Goal: Task Accomplishment & Management: Manage account settings

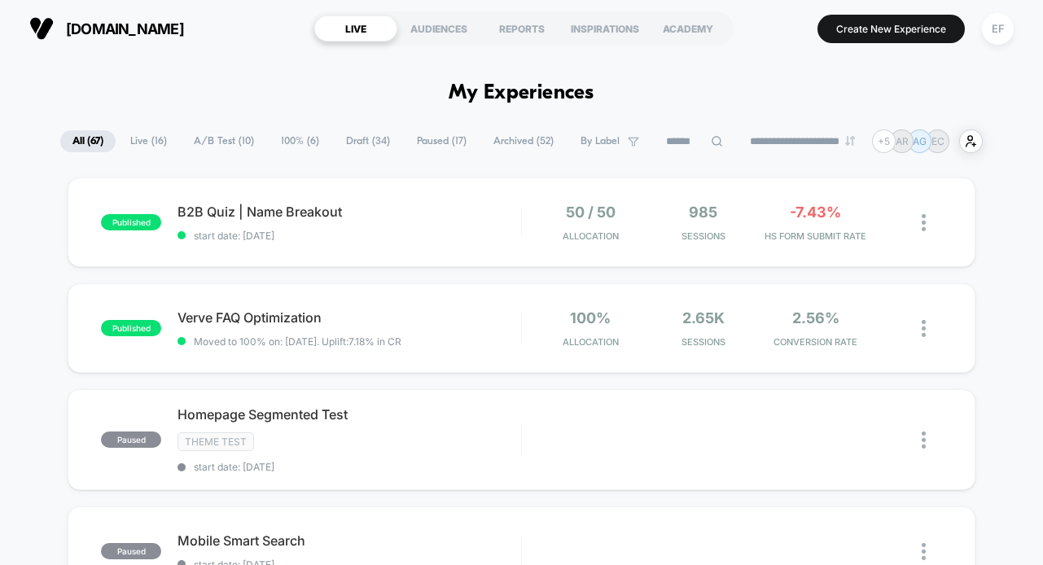
click at [192, 142] on span "A/B Test ( 10 )" at bounding box center [224, 141] width 85 height 22
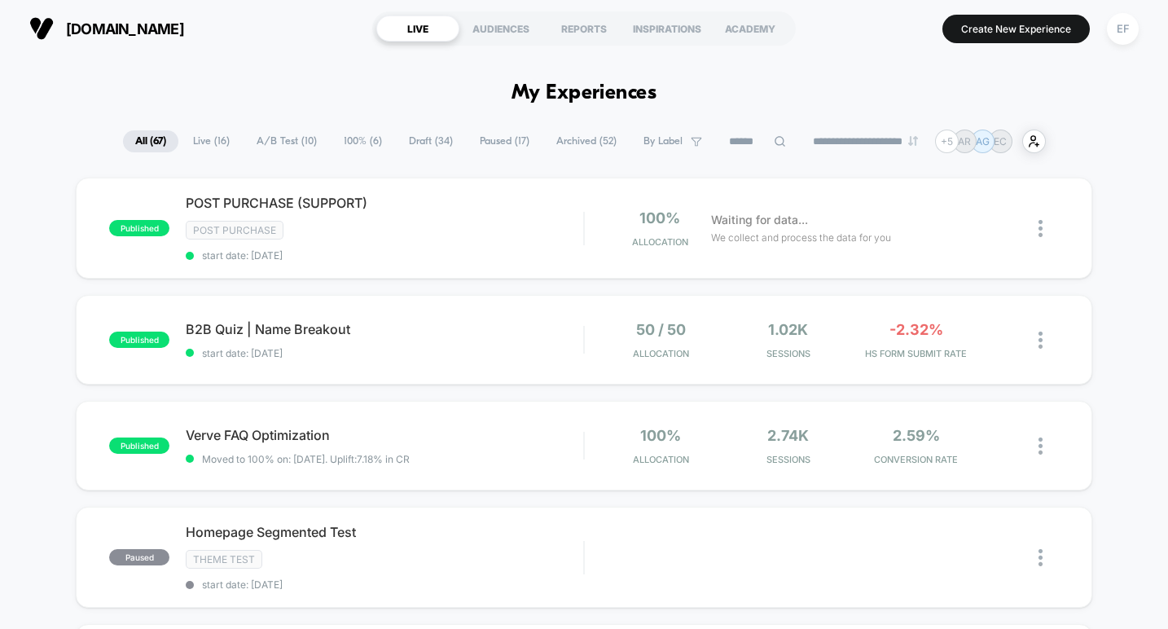
click at [287, 147] on span "A/B Test ( 10 )" at bounding box center [286, 141] width 85 height 22
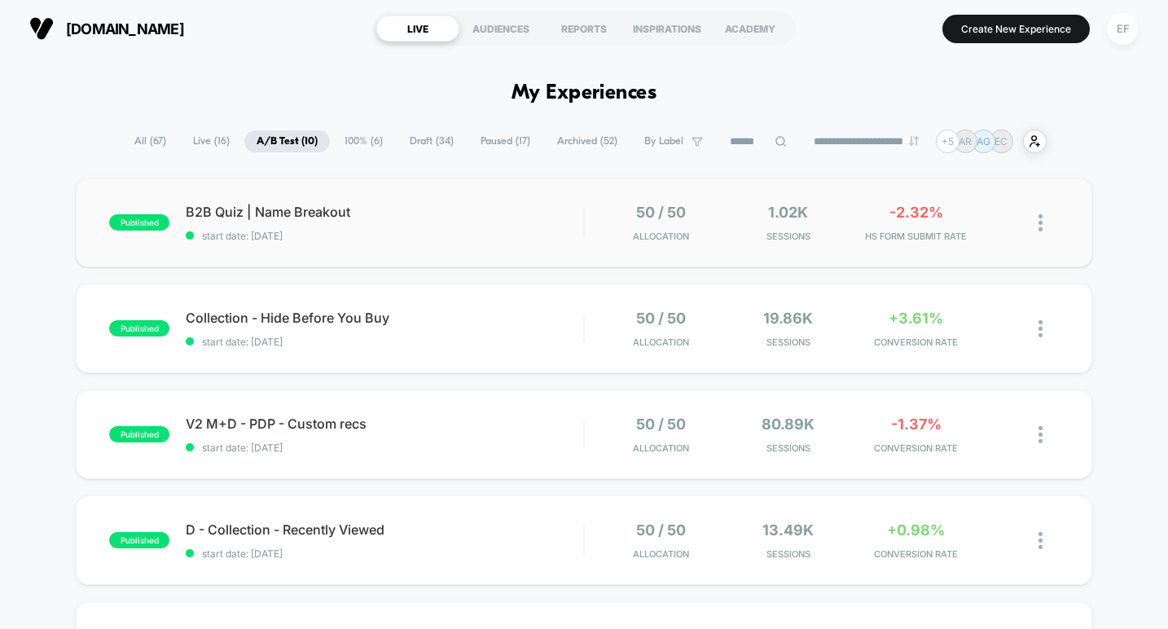
click at [469, 246] on div "published B2B Quiz | Name Breakout start date: [DATE] 50 / 50 Allocation 1.02k …" at bounding box center [584, 222] width 1016 height 90
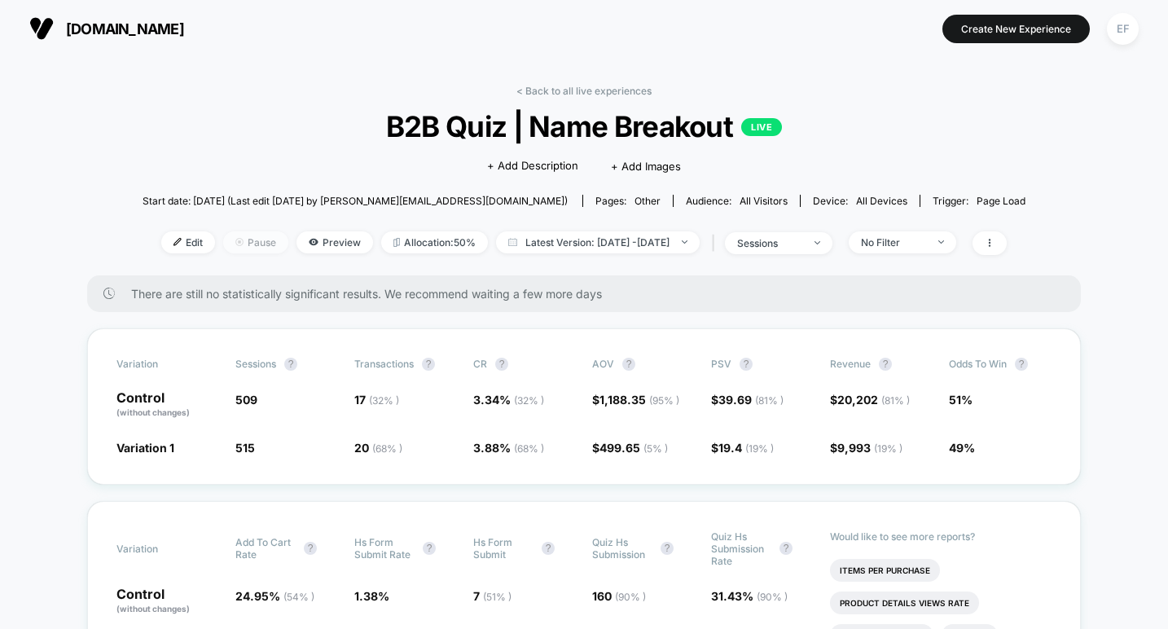
click at [230, 237] on span "Pause" at bounding box center [255, 242] width 65 height 22
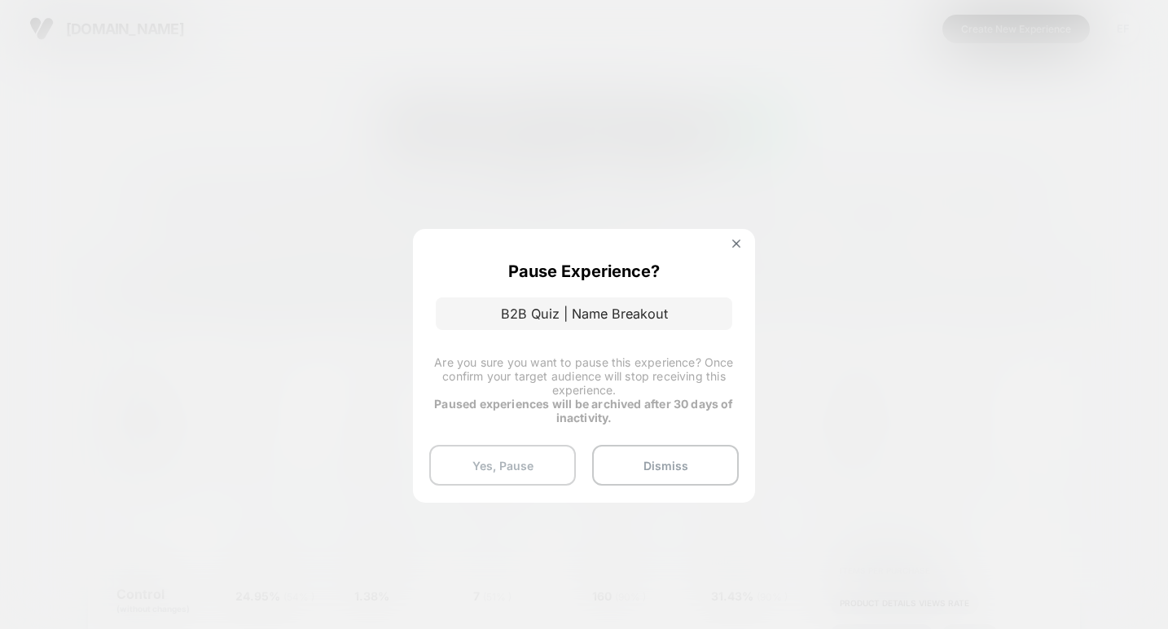
click at [480, 462] on button "Yes, Pause" at bounding box center [502, 465] width 147 height 41
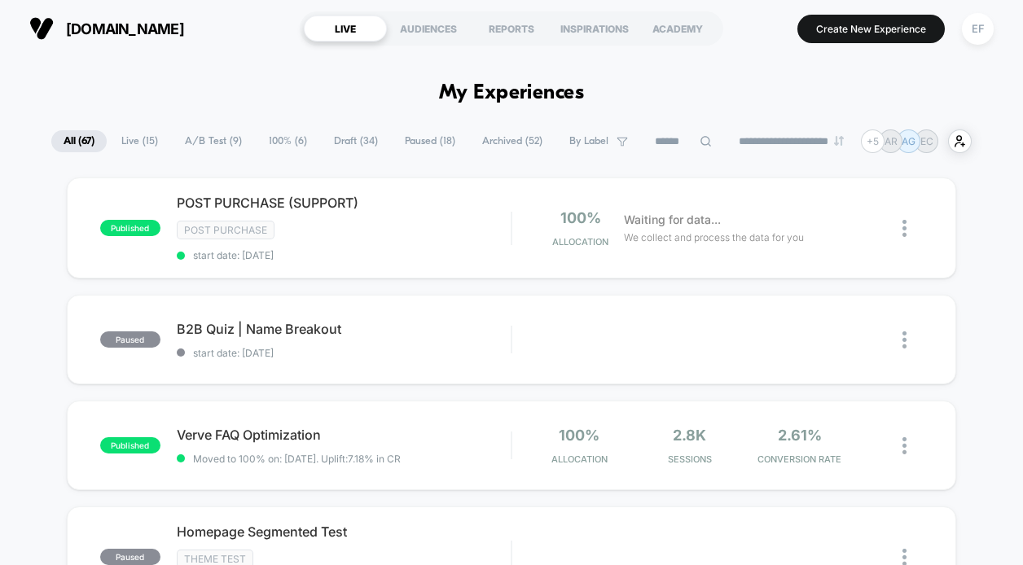
click at [429, 137] on span "Paused ( 18 )" at bounding box center [429, 141] width 75 height 22
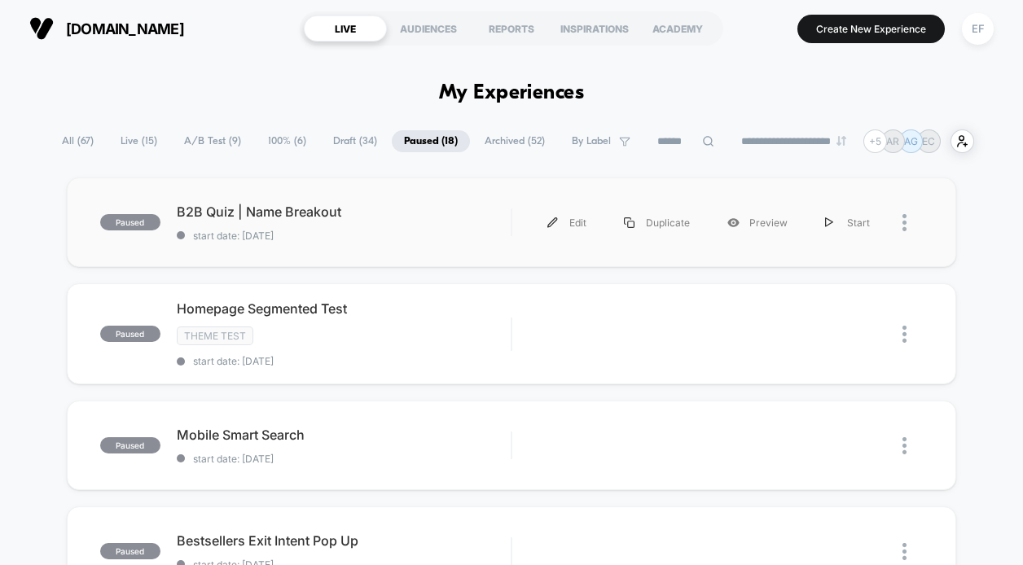
click at [441, 202] on div "paused B2B Quiz | Name Breakout start date: 9/18/2025 Edit Duplicate Preview St…" at bounding box center [512, 222] width 890 height 90
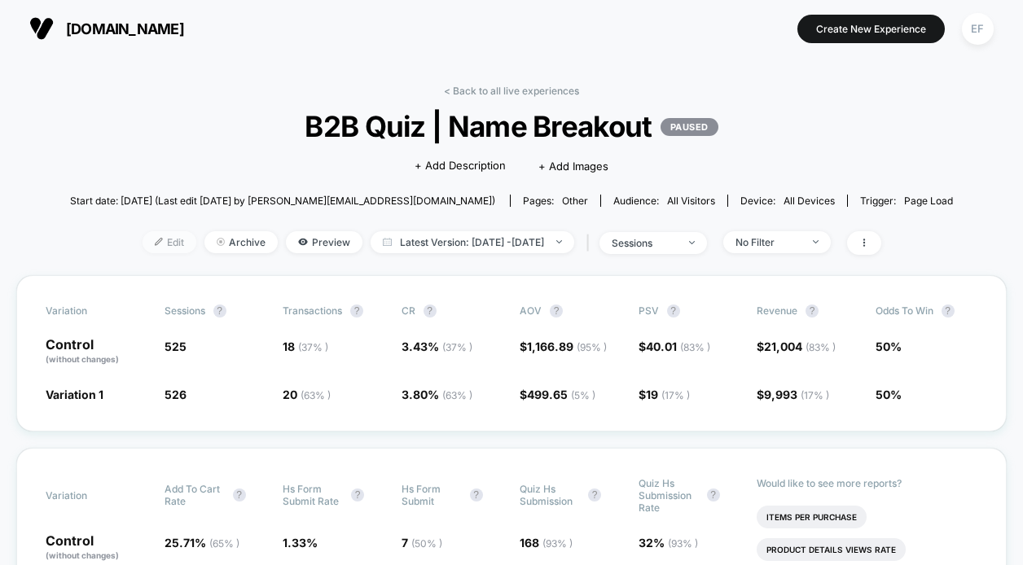
click at [163, 242] on div at bounding box center [165, 242] width 4 height 1
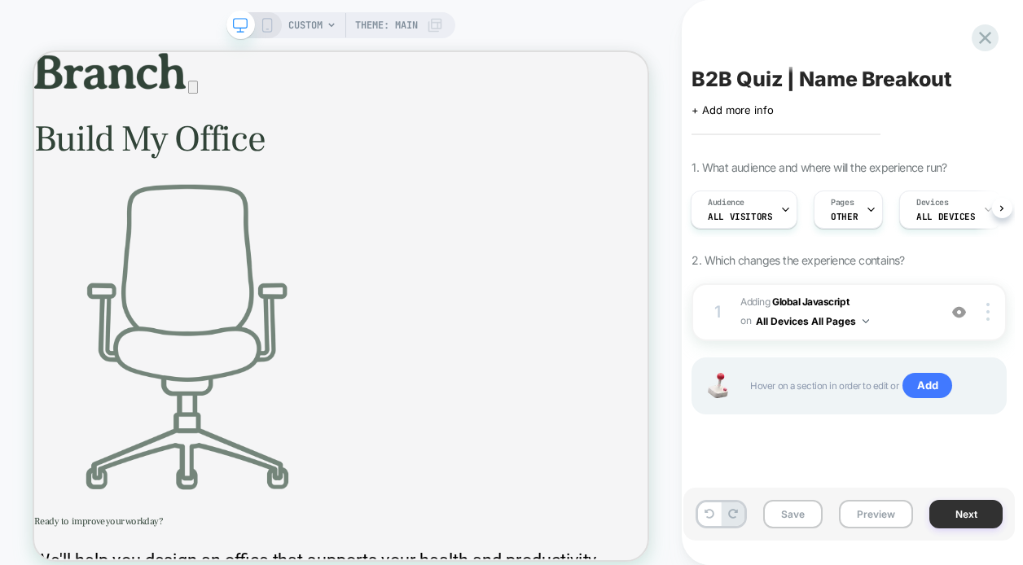
click at [977, 513] on button "Next" at bounding box center [965, 514] width 73 height 28
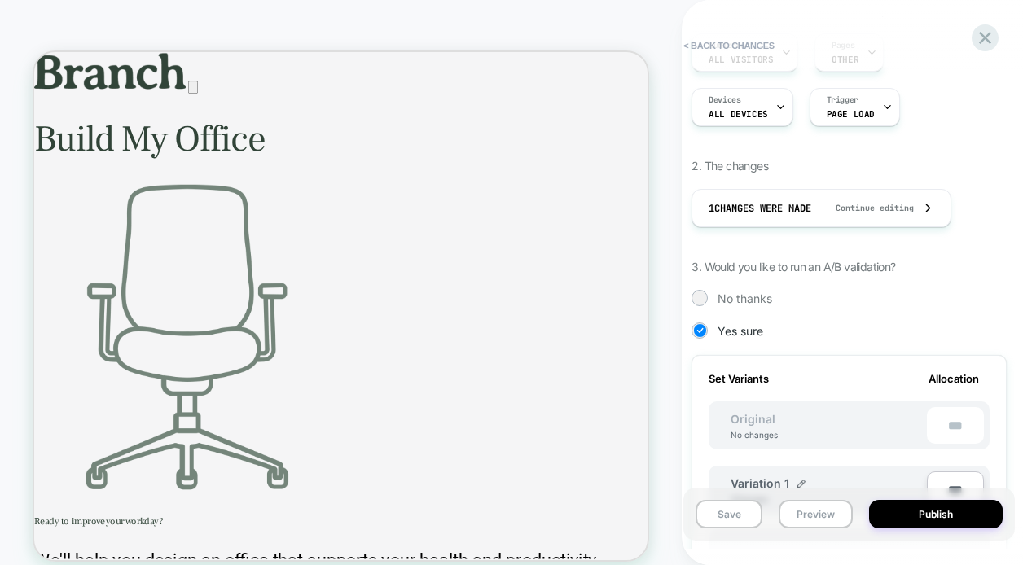
scroll to position [235, 0]
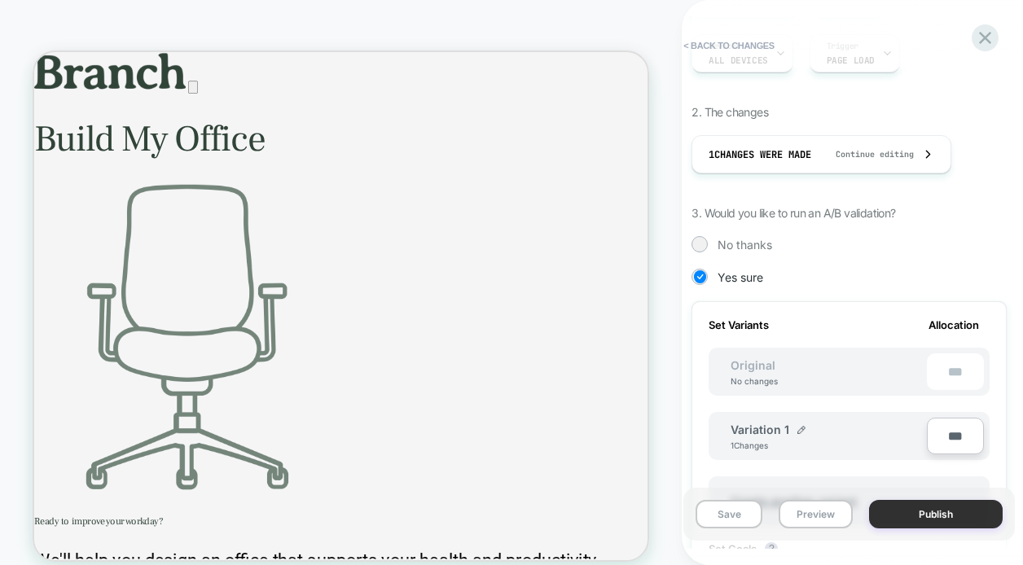
click at [919, 511] on button "Publish" at bounding box center [936, 514] width 134 height 28
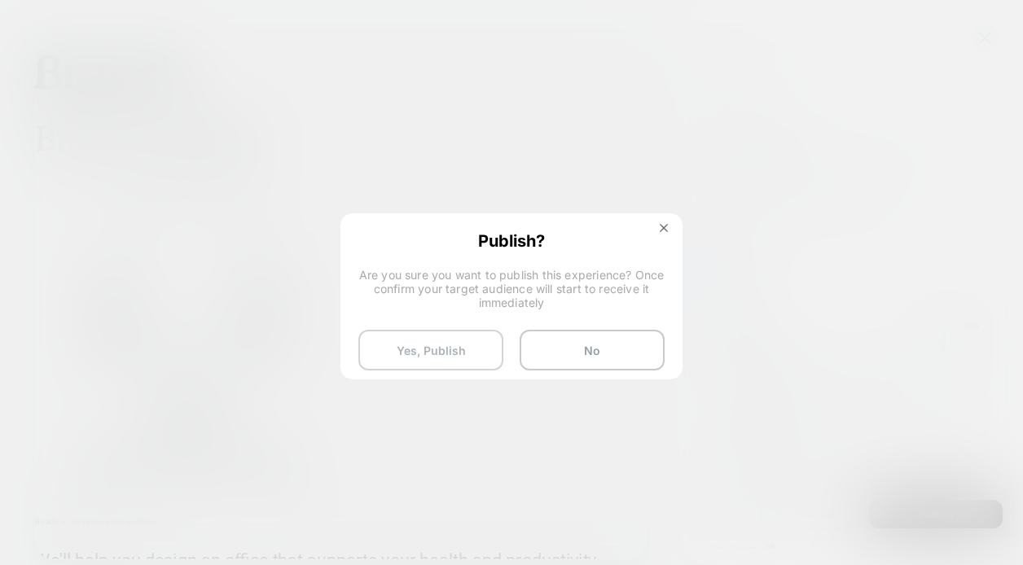
click at [431, 357] on button "Yes, Publish" at bounding box center [430, 350] width 145 height 41
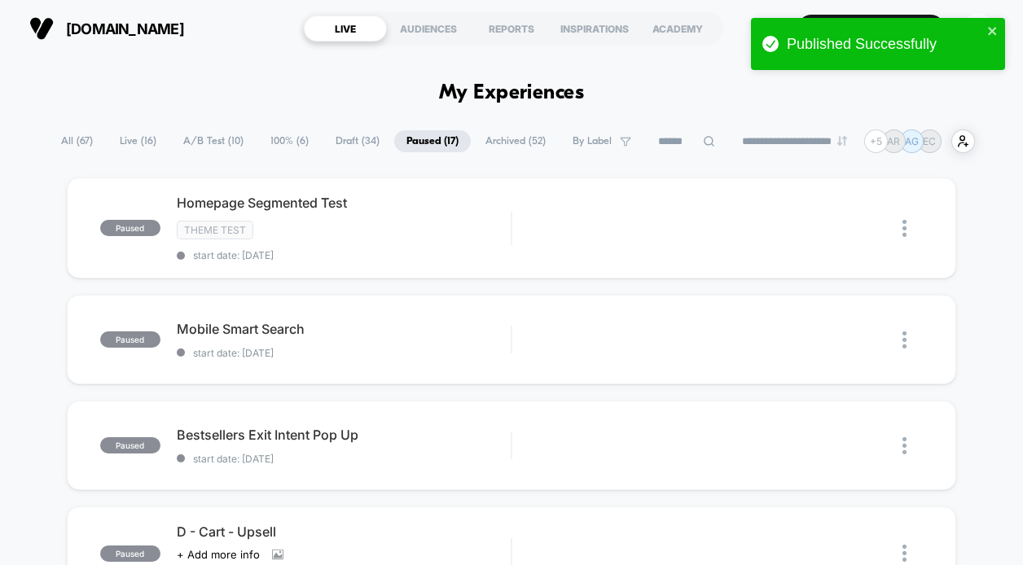
click at [218, 141] on span "A/B Test ( 10 )" at bounding box center [213, 141] width 85 height 22
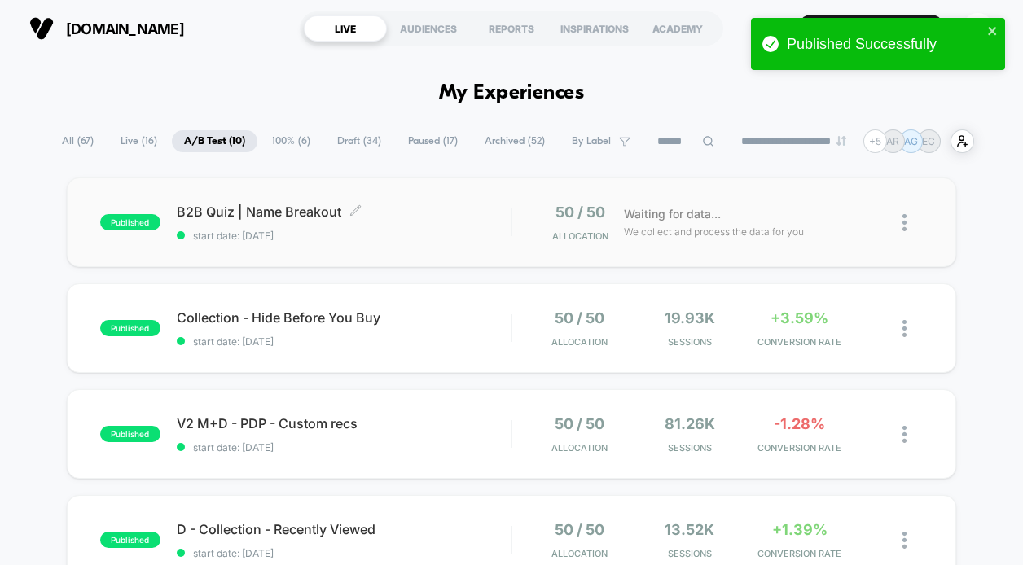
click at [452, 207] on span "B2B Quiz | Name Breakout Click to edit experience details" at bounding box center [344, 212] width 335 height 16
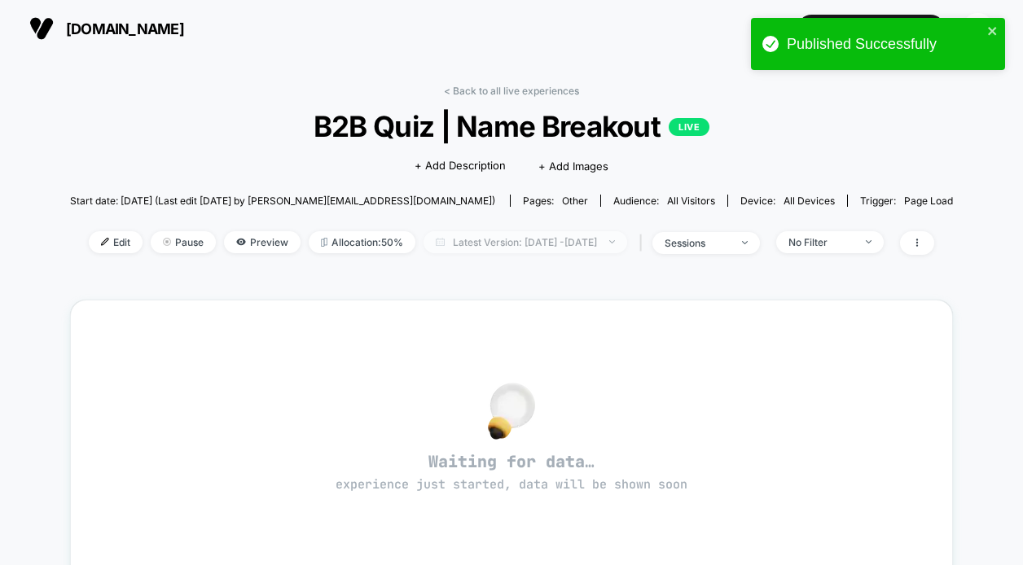
click at [448, 250] on span "Latest Version: Sep 22, 2025 - Sep 22, 2025" at bounding box center [525, 242] width 204 height 22
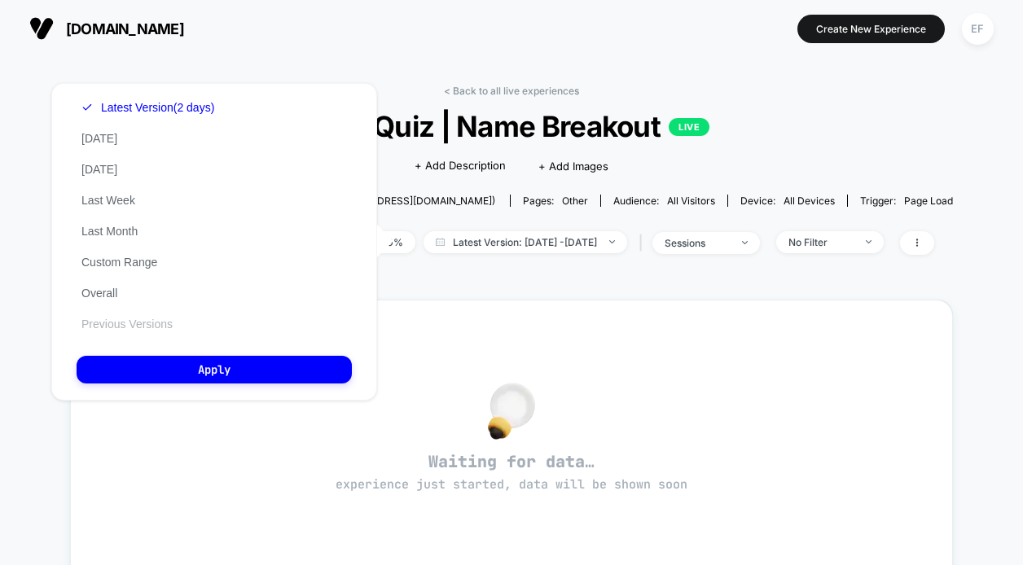
click at [129, 324] on button "Previous Versions" at bounding box center [127, 324] width 101 height 15
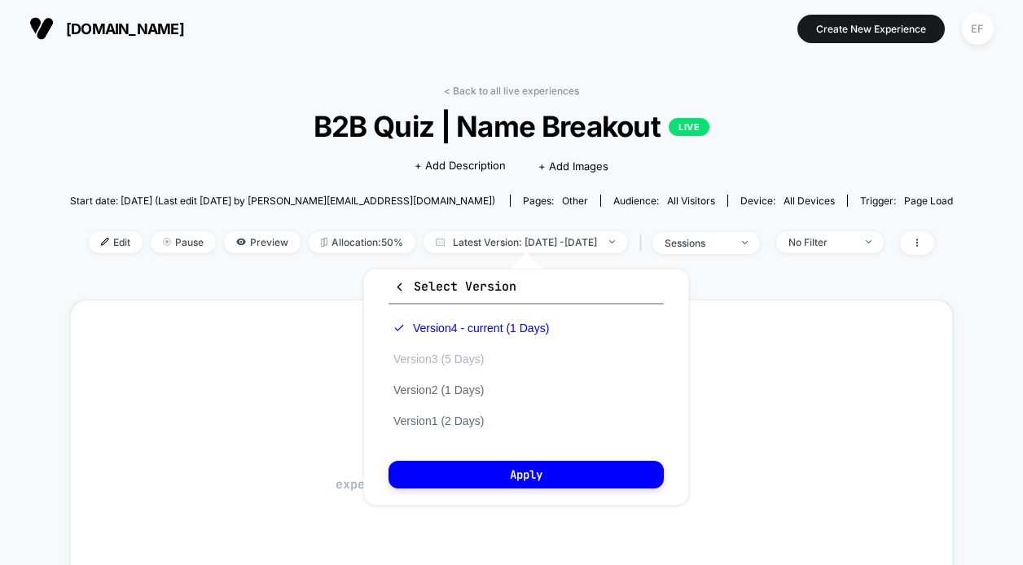
click at [455, 356] on button "Version 3 (5 Days)" at bounding box center [438, 359] width 100 height 15
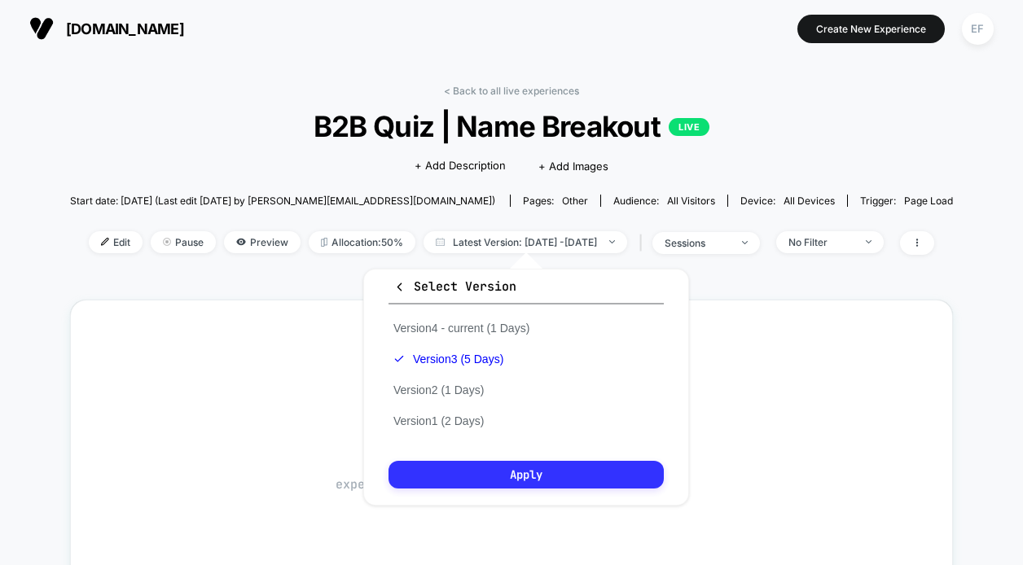
click at [502, 471] on button "Apply" at bounding box center [525, 475] width 275 height 28
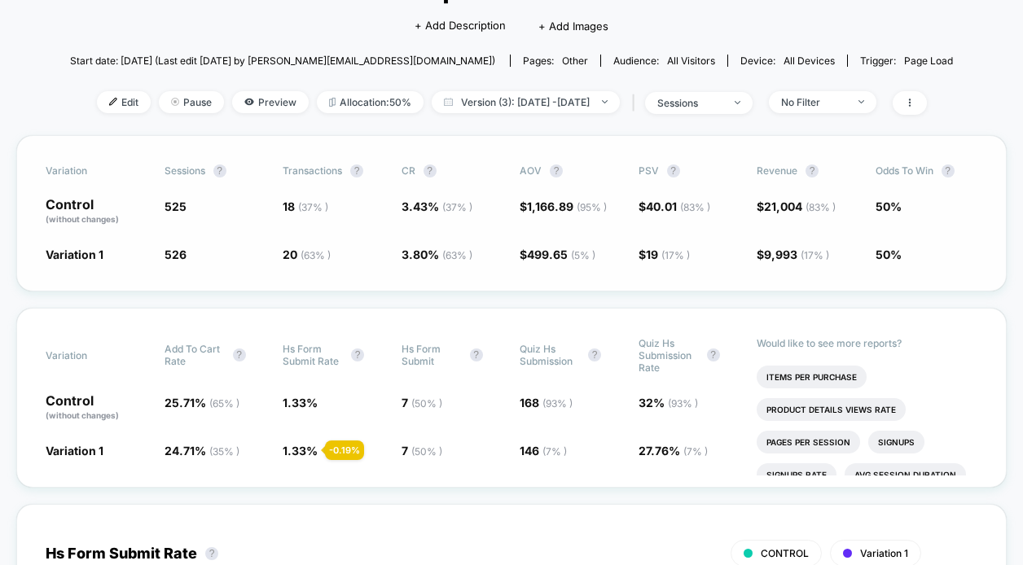
scroll to position [141, 0]
